Goal: Feedback & Contribution: Leave review/rating

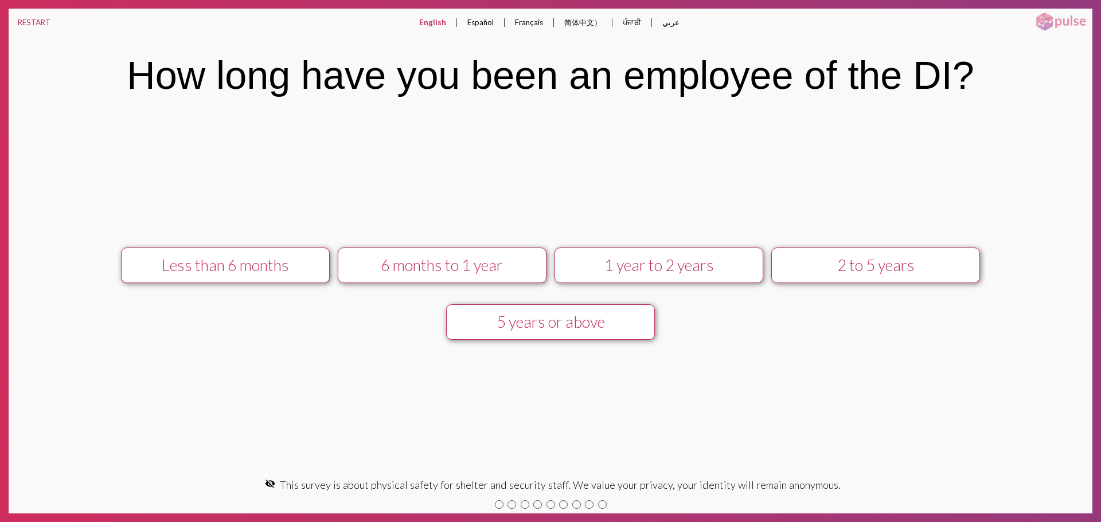
click at [682, 260] on div "1 year to 2 years" at bounding box center [658, 265] width 187 height 19
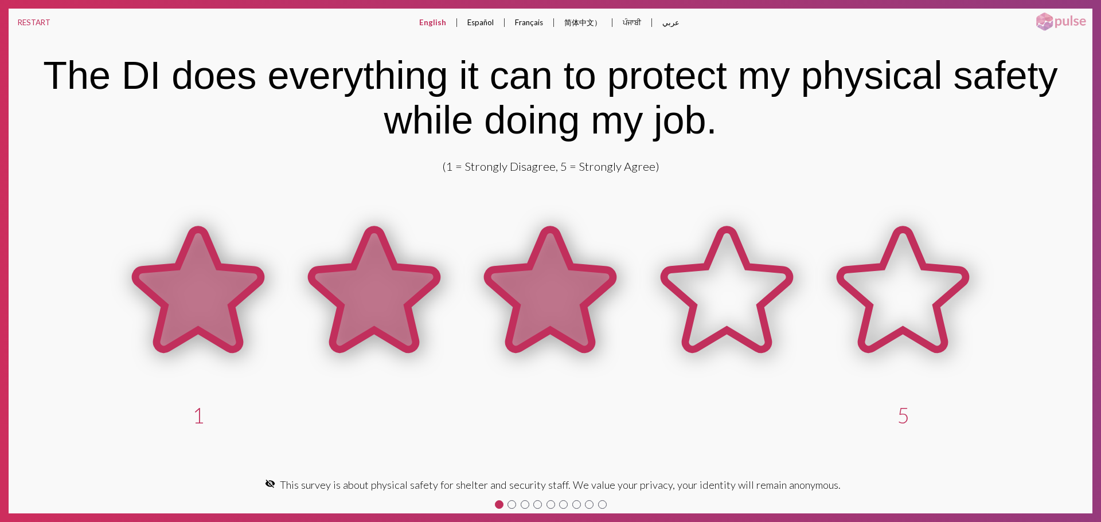
click at [560, 275] on icon at bounding box center [550, 290] width 126 height 120
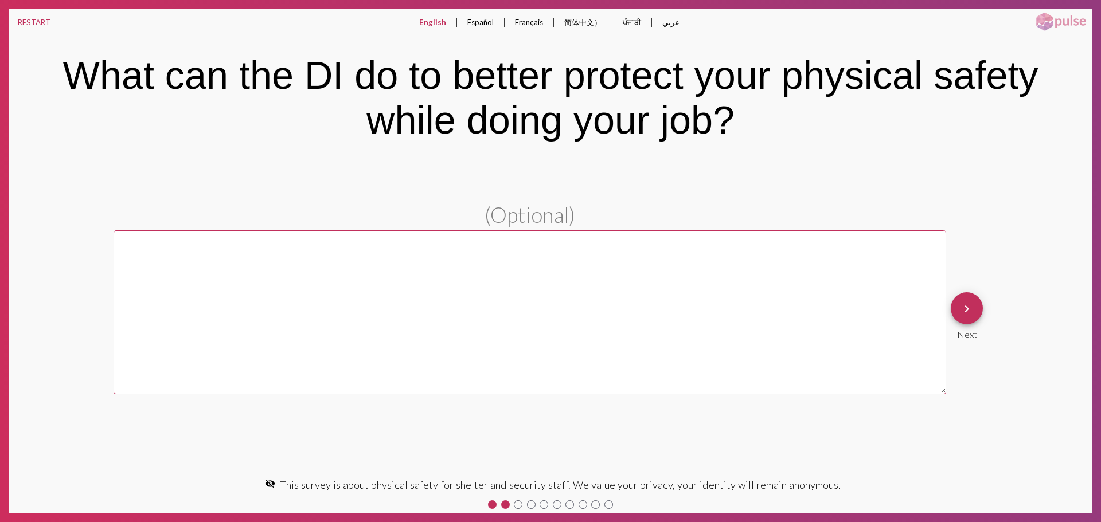
click at [972, 296] on span "keyboard_arrow_right" at bounding box center [967, 308] width 14 height 33
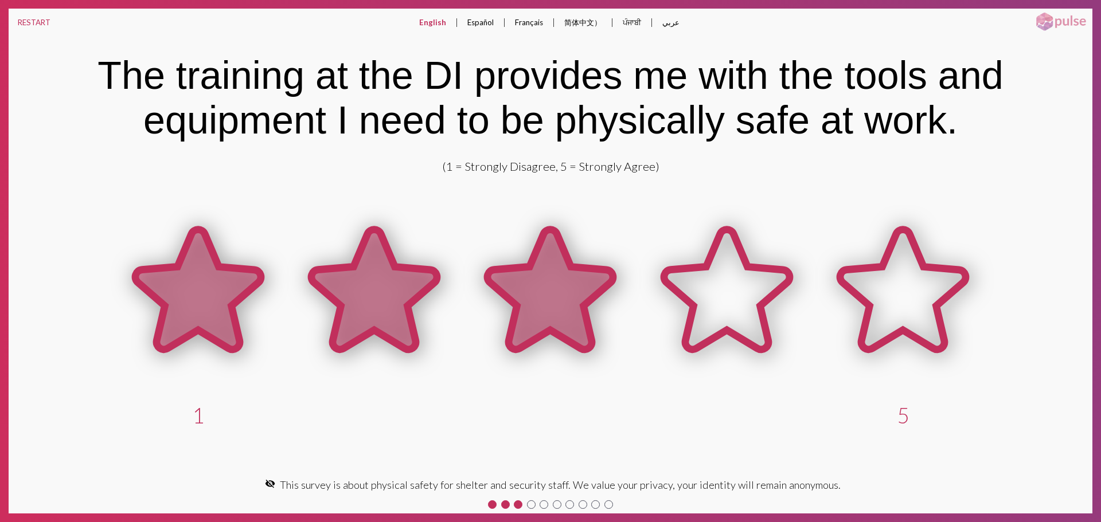
click at [492, 266] on icon at bounding box center [550, 292] width 176 height 176
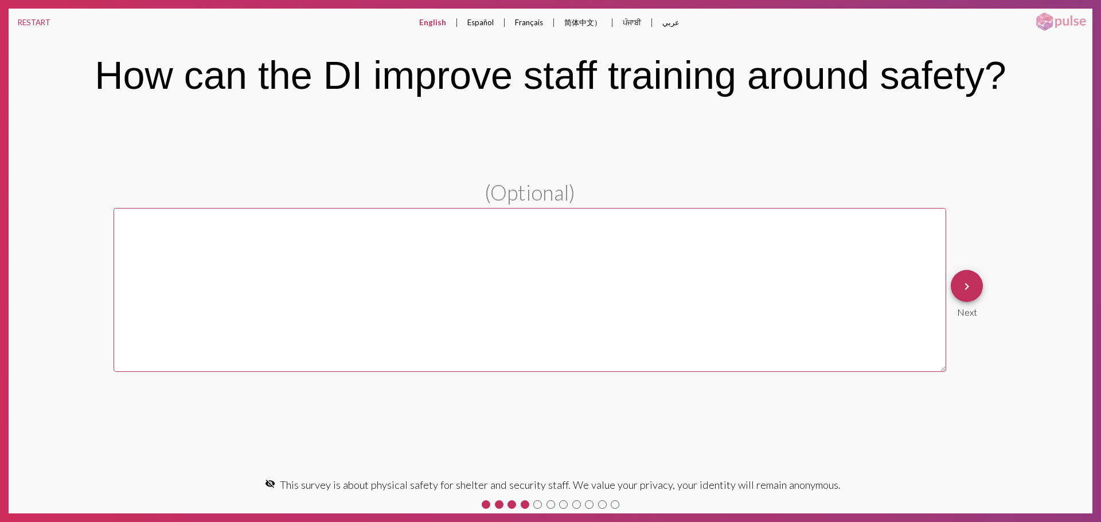
click at [966, 286] on mat-icon "keyboard_arrow_right" at bounding box center [967, 287] width 14 height 14
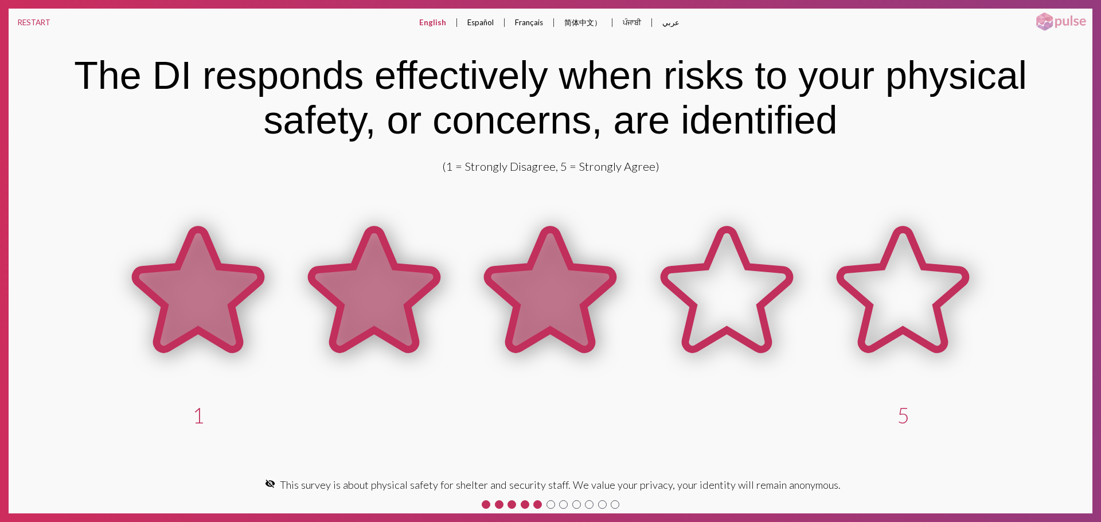
click at [497, 274] on icon at bounding box center [550, 290] width 126 height 120
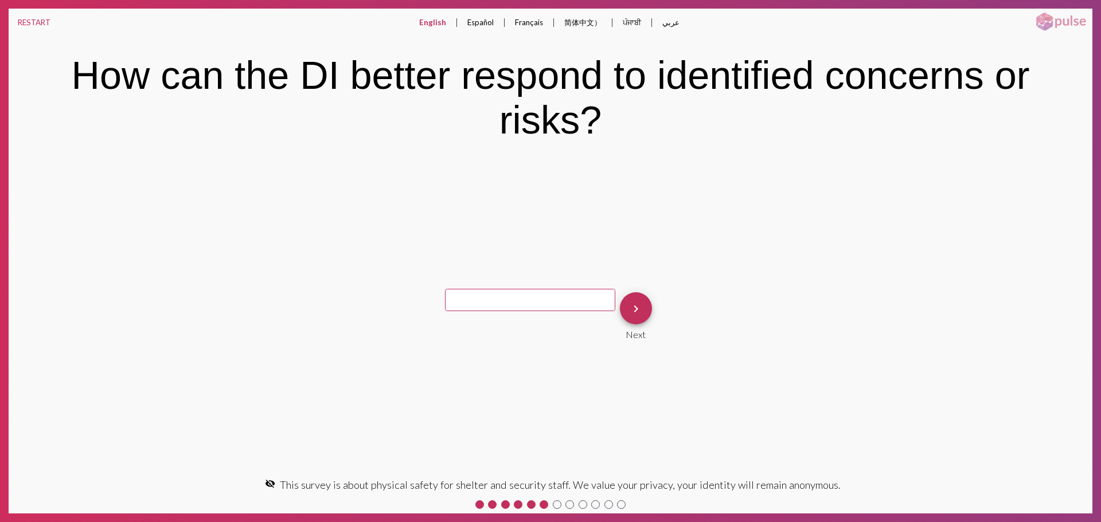
drag, startPoint x: 650, startPoint y: 303, endPoint x: 639, endPoint y: 303, distance: 10.9
click at [647, 303] on div "keyboard_arrow_right Next" at bounding box center [635, 316] width 41 height 57
click at [638, 304] on mat-icon "keyboard_arrow_right" at bounding box center [636, 309] width 14 height 14
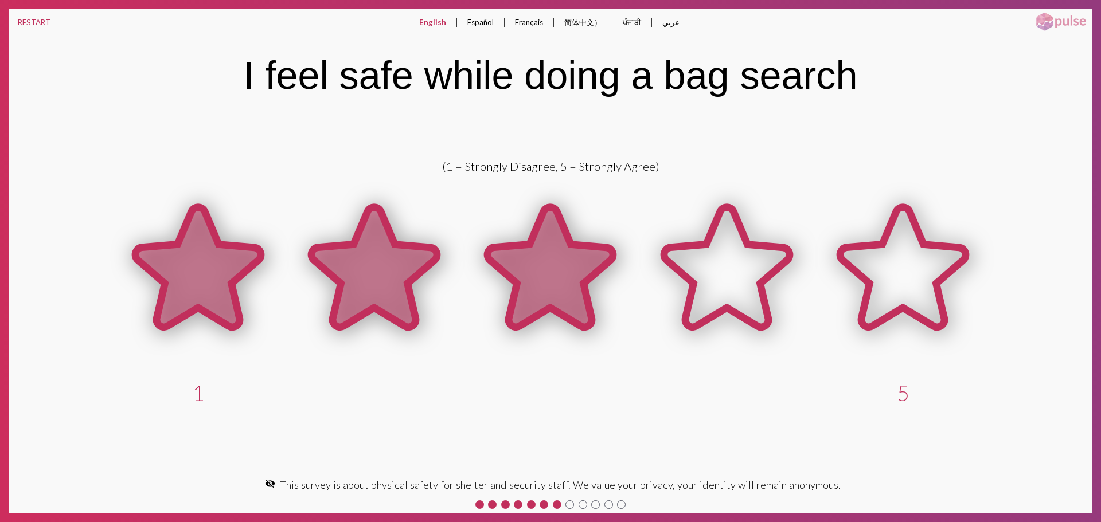
click at [581, 292] on icon at bounding box center [550, 268] width 126 height 120
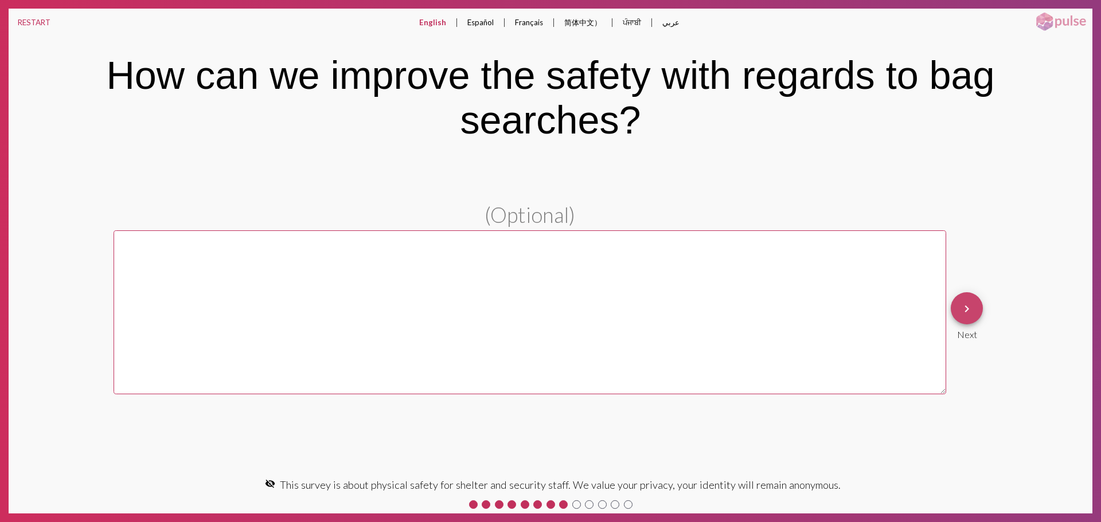
click at [960, 314] on mat-icon "keyboard_arrow_right" at bounding box center [967, 309] width 14 height 14
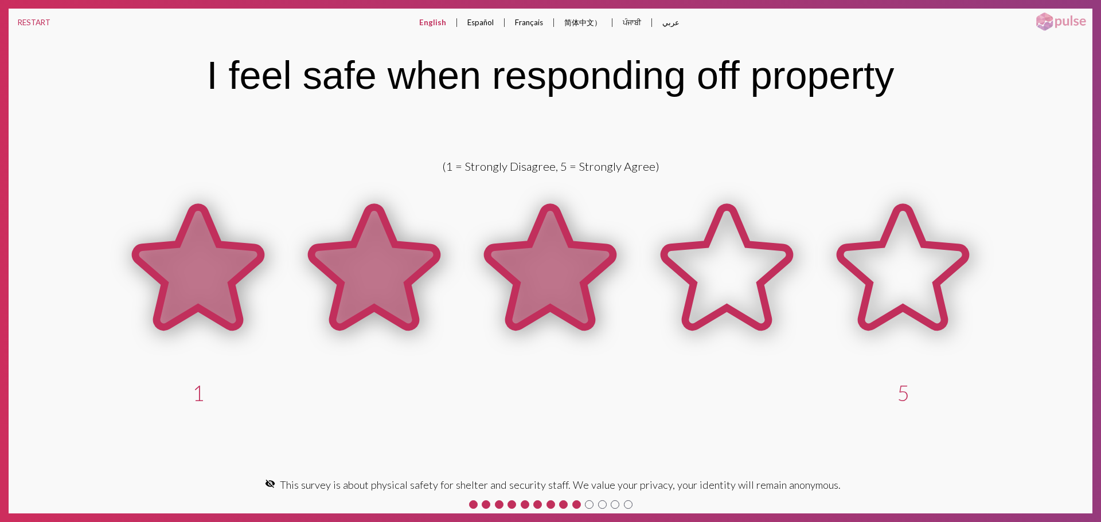
drag, startPoint x: 472, startPoint y: 290, endPoint x: 480, endPoint y: 287, distance: 8.0
click at [475, 288] on icon at bounding box center [550, 269] width 176 height 176
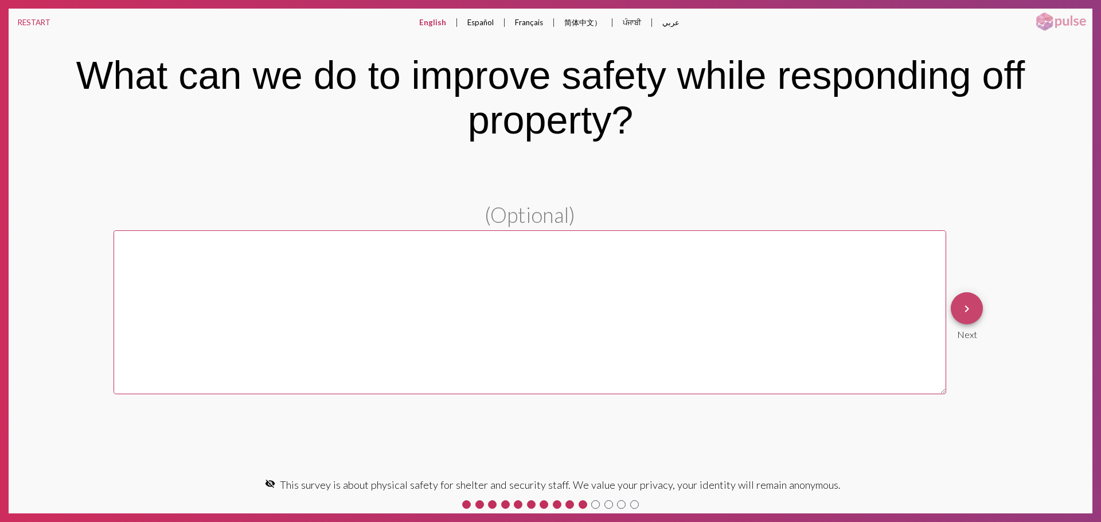
click at [966, 317] on span "keyboard_arrow_right" at bounding box center [967, 308] width 14 height 33
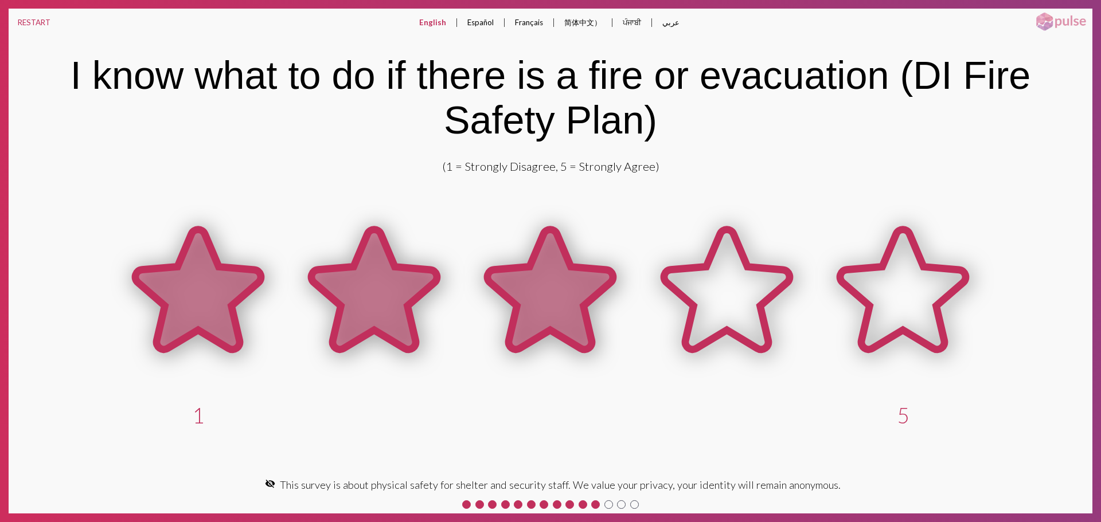
click at [467, 299] on icon at bounding box center [550, 292] width 176 height 176
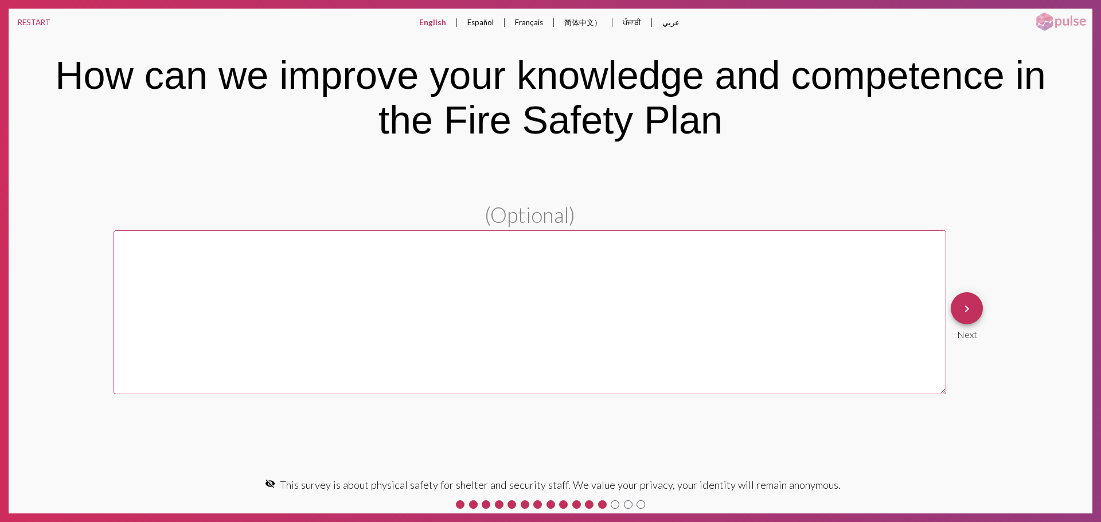
click at [963, 312] on mat-icon "keyboard_arrow_right" at bounding box center [967, 309] width 14 height 14
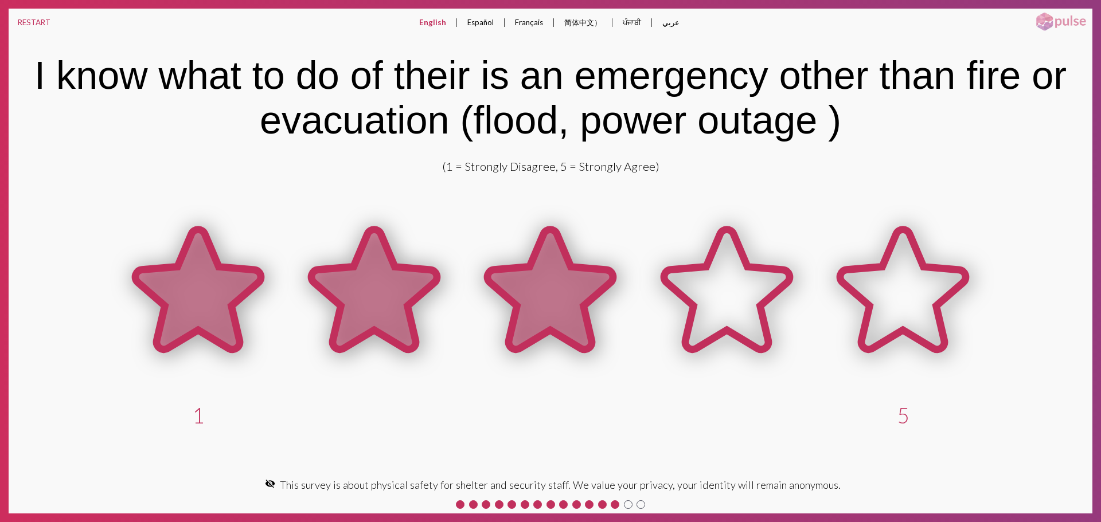
click at [507, 276] on icon at bounding box center [550, 290] width 126 height 120
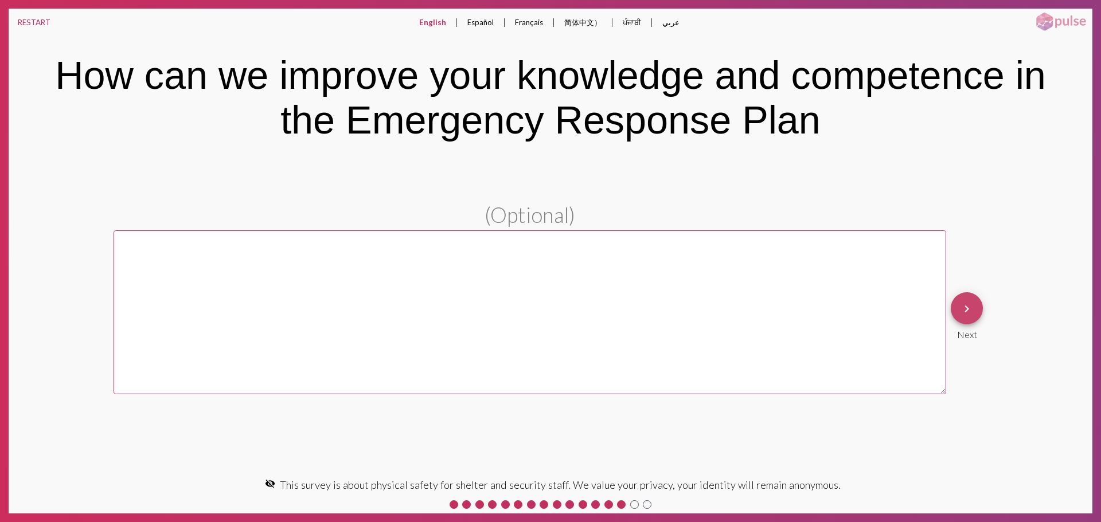
click at [973, 309] on button "keyboard_arrow_right" at bounding box center [967, 308] width 32 height 32
